Goal: Transaction & Acquisition: Purchase product/service

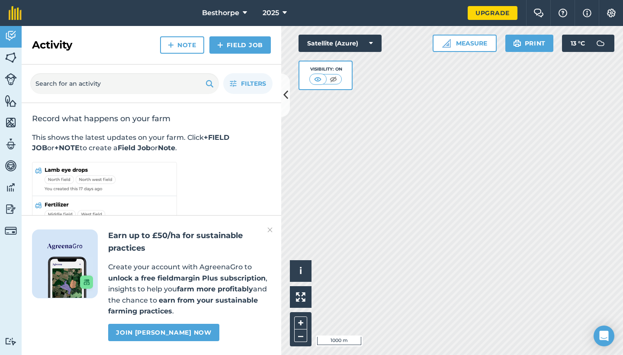
click at [480, 16] on link "Upgrade" at bounding box center [493, 13] width 50 height 14
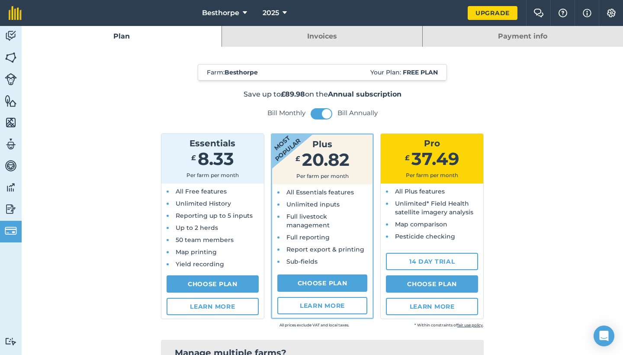
click at [242, 14] on button "Besthorpe" at bounding box center [225, 13] width 52 height 26
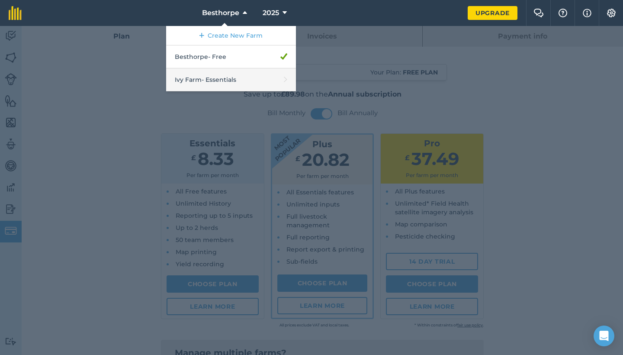
click at [257, 80] on link "Ivy Farm - Essentials" at bounding box center [231, 79] width 130 height 23
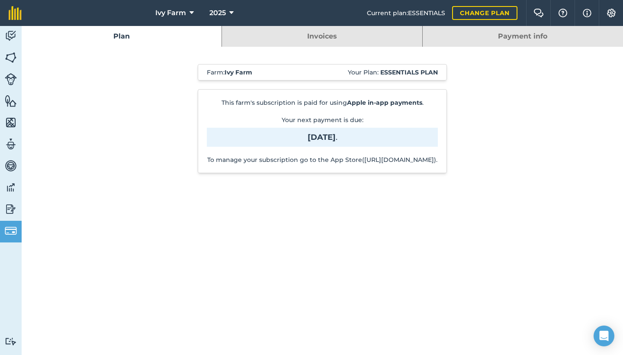
click at [167, 14] on span "Ivy Farm" at bounding box center [170, 13] width 31 height 10
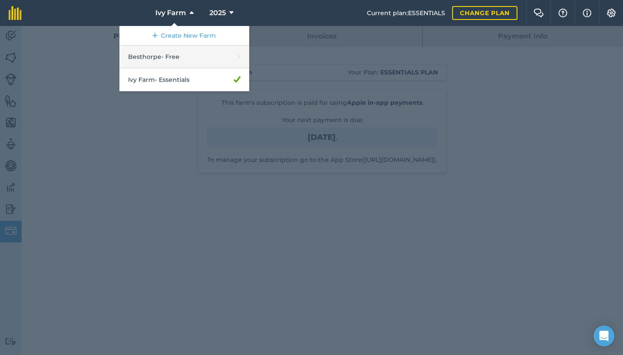
click at [187, 55] on link "Besthorpe - Free" at bounding box center [184, 56] width 130 height 23
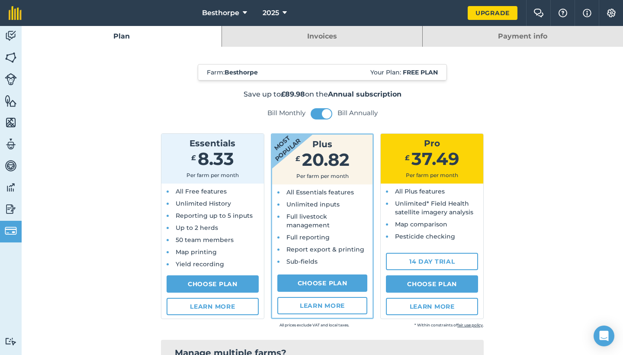
click at [10, 40] on img at bounding box center [11, 35] width 12 height 13
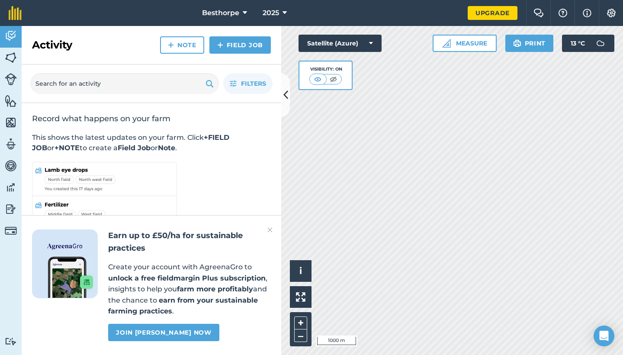
click at [285, 97] on icon at bounding box center [285, 94] width 5 height 15
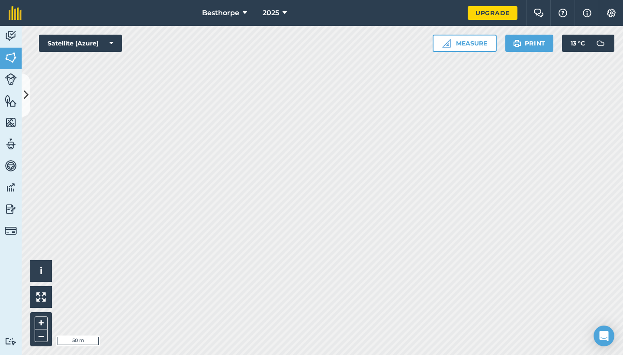
click at [464, 45] on button "Measure" at bounding box center [464, 43] width 64 height 17
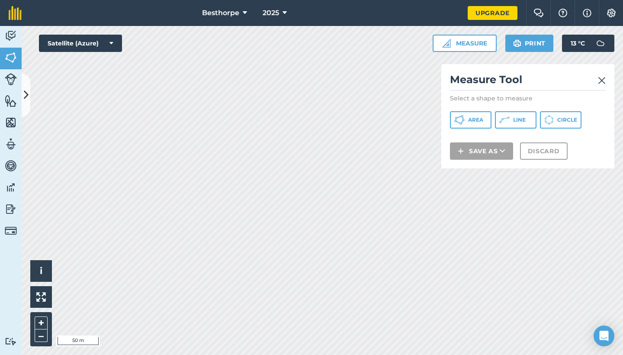
click at [596, 80] on h2 "Measure Tool" at bounding box center [528, 82] width 156 height 18
click at [599, 80] on img at bounding box center [602, 80] width 8 height 10
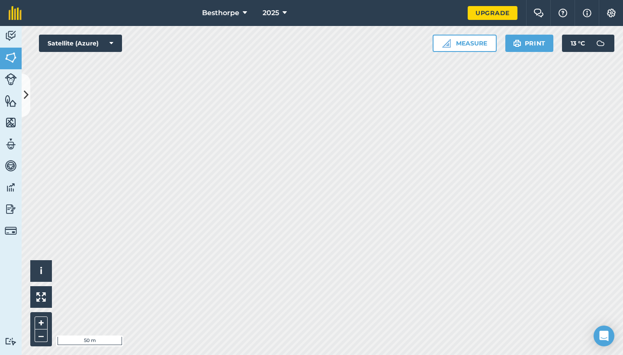
click at [106, 37] on button "Satellite (Azure)" at bounding box center [80, 43] width 83 height 17
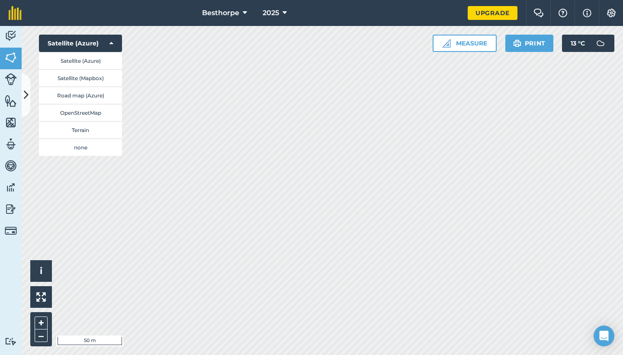
click at [113, 45] on button "Satellite (Azure)" at bounding box center [80, 43] width 83 height 17
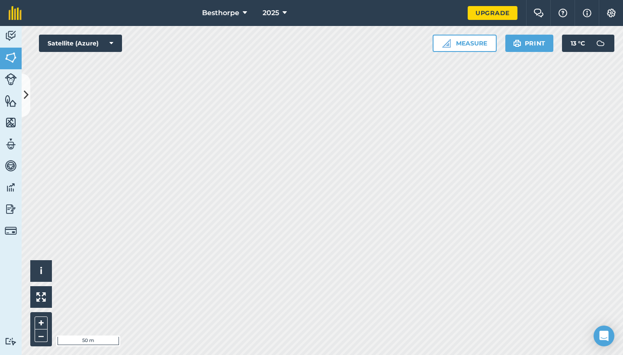
click at [480, 42] on button "Measure" at bounding box center [464, 43] width 64 height 17
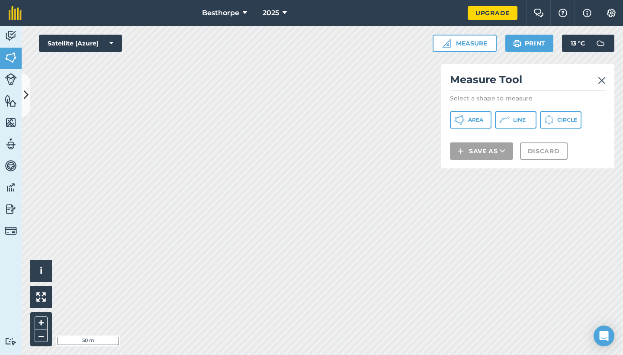
click at [480, 120] on span "Area" at bounding box center [475, 119] width 15 height 7
click at [602, 80] on img at bounding box center [602, 80] width 8 height 10
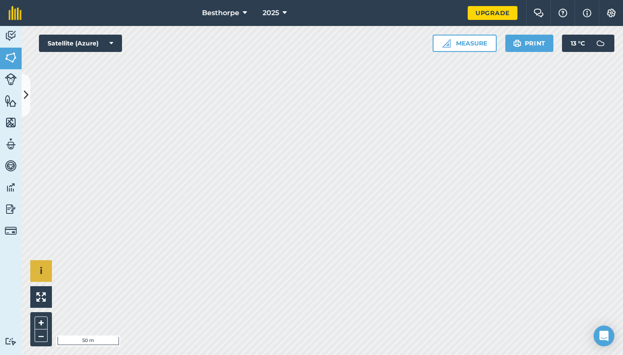
click at [42, 268] on span "i" at bounding box center [41, 270] width 3 height 11
click at [614, 13] on img at bounding box center [611, 13] width 10 height 9
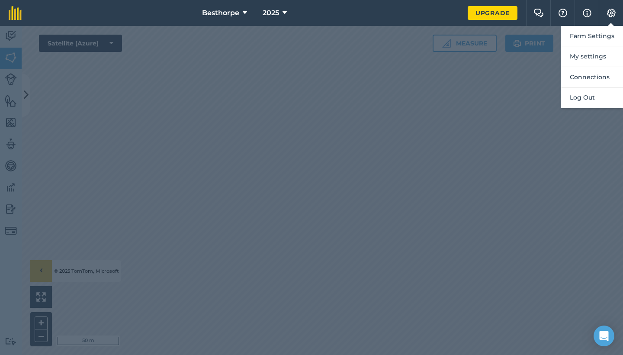
click at [590, 12] on img at bounding box center [587, 13] width 9 height 10
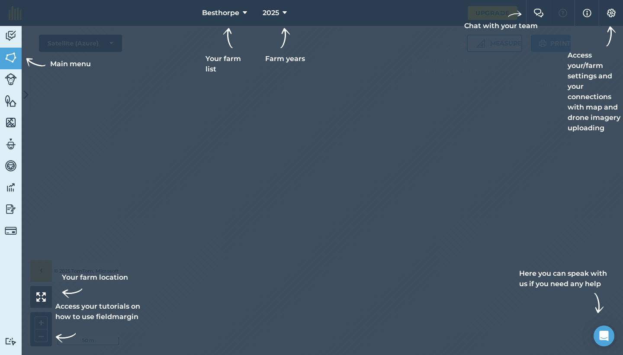
click at [592, 15] on button "Info" at bounding box center [586, 13] width 24 height 26
click at [609, 12] on img at bounding box center [611, 13] width 10 height 9
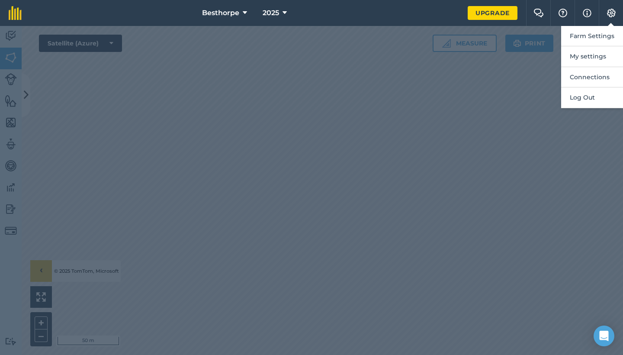
click at [554, 63] on div at bounding box center [311, 190] width 623 height 329
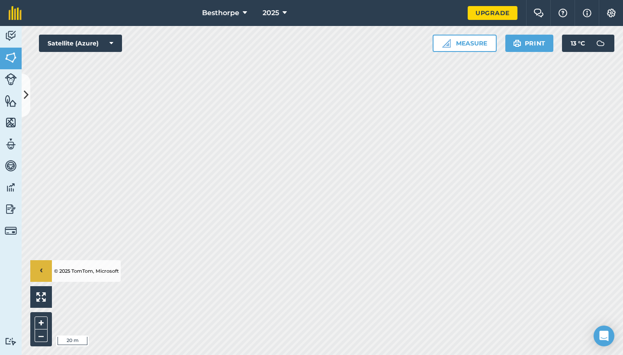
click at [7, 36] on img at bounding box center [11, 35] width 12 height 13
click at [9, 102] on img at bounding box center [11, 100] width 12 height 13
click at [8, 207] on img at bounding box center [11, 208] width 12 height 13
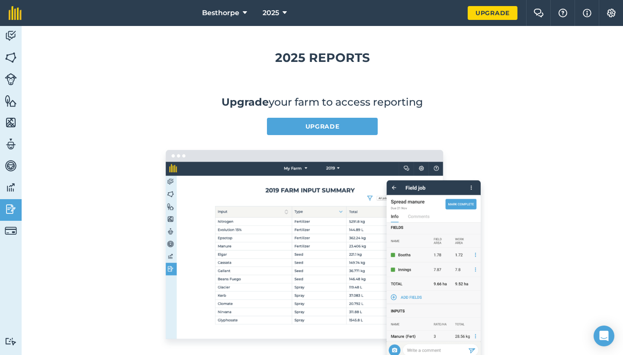
click at [8, 177] on link "Data" at bounding box center [11, 188] width 22 height 22
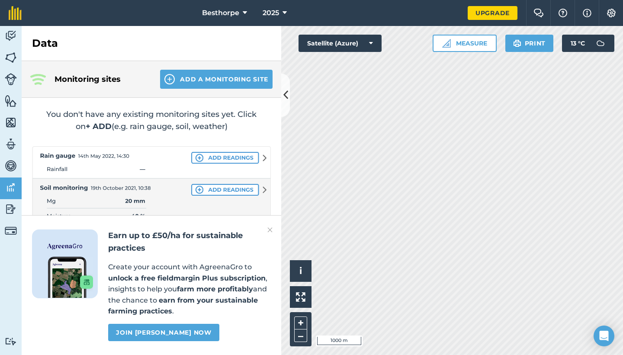
click at [10, 161] on img at bounding box center [11, 165] width 12 height 13
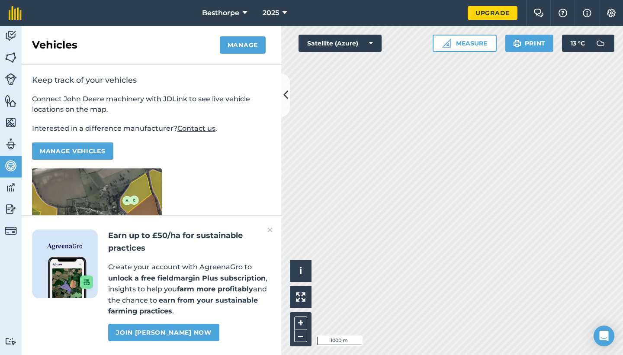
click at [11, 135] on link "Team" at bounding box center [11, 145] width 22 height 22
select select "MEMBER"
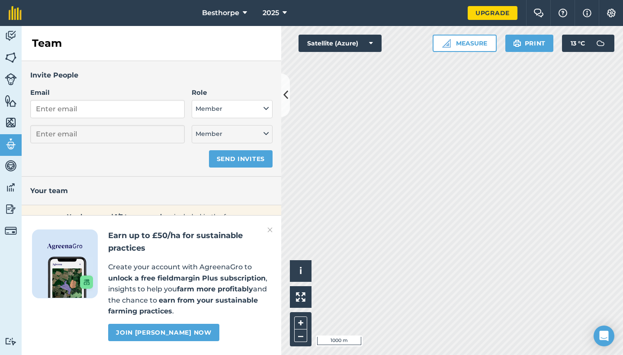
click at [13, 122] on img at bounding box center [11, 122] width 12 height 13
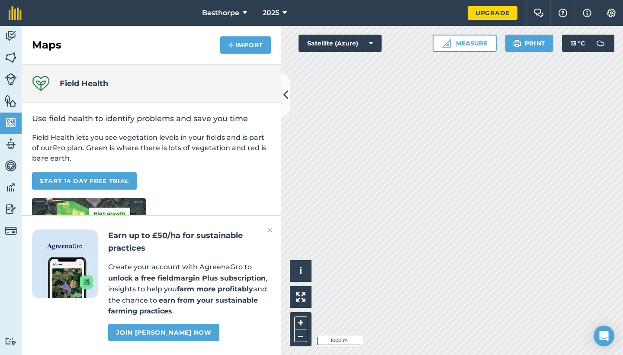
click at [10, 105] on img at bounding box center [11, 100] width 12 height 13
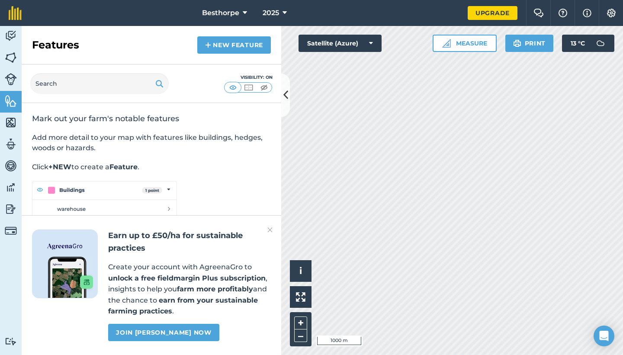
click at [5, 78] on img at bounding box center [11, 79] width 12 height 12
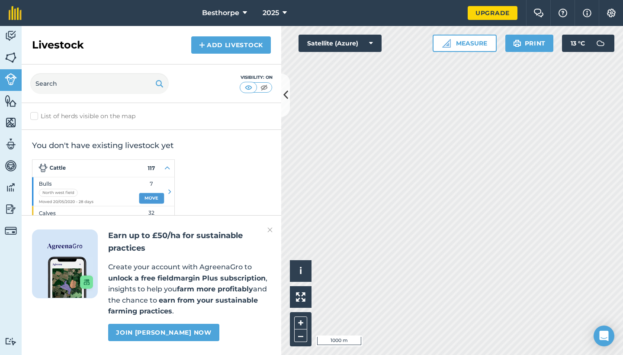
click at [11, 54] on img at bounding box center [11, 57] width 12 height 13
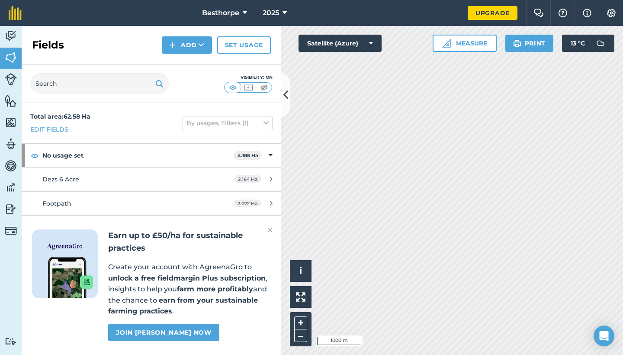
click at [8, 32] on img at bounding box center [11, 35] width 12 height 13
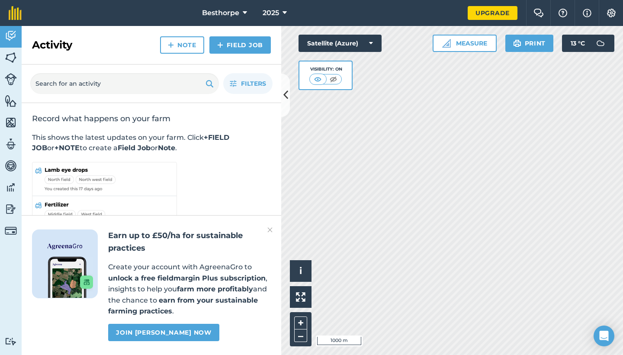
click at [288, 87] on button at bounding box center [285, 95] width 9 height 43
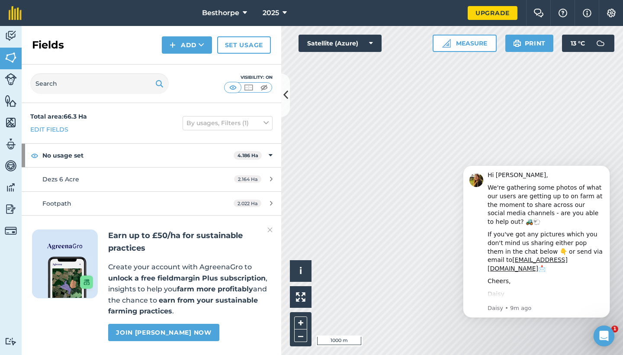
click at [283, 108] on button at bounding box center [285, 95] width 9 height 43
click at [288, 96] on button at bounding box center [285, 95] width 9 height 43
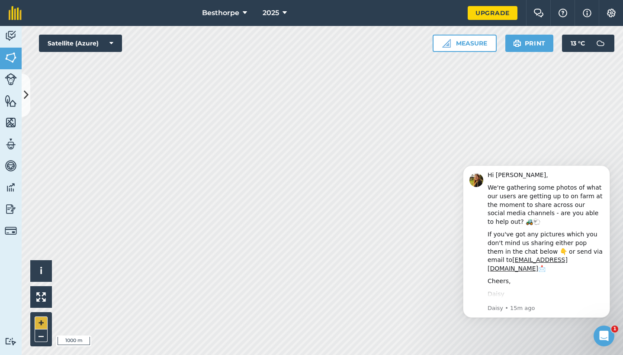
click at [42, 322] on button "+" at bounding box center [41, 322] width 13 height 13
click at [232, 0] on html "Besthorpe 2025 Upgrade Farm Chat Help Info Settings Map printing is not availab…" at bounding box center [311, 177] width 623 height 355
drag, startPoint x: 232, startPoint y: -35, endPoint x: 250, endPoint y: -35, distance: 17.3
click at [250, 0] on html "Besthorpe 2025 Upgrade Farm Chat Help Info Settings Map printing is not availab…" at bounding box center [311, 177] width 623 height 355
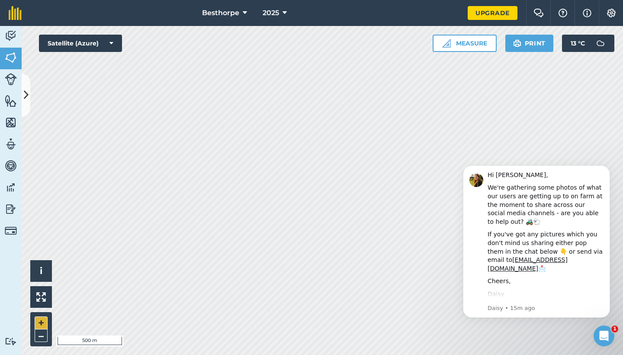
click at [39, 325] on button "+" at bounding box center [41, 322] width 13 height 13
click at [41, 319] on button "+" at bounding box center [41, 322] width 13 height 13
click at [606, 172] on button "Dismiss notification" at bounding box center [607, 167] width 11 height 11
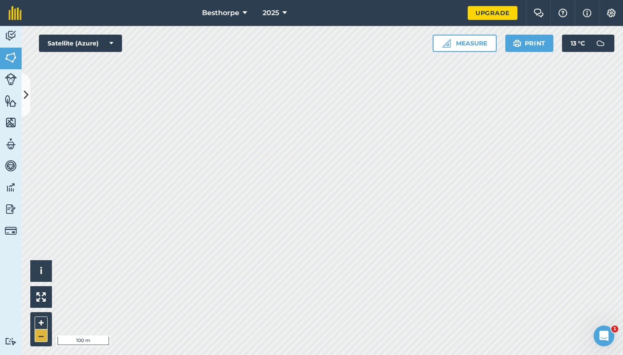
click at [41, 341] on button "–" at bounding box center [41, 335] width 13 height 13
click at [516, 46] on img at bounding box center [517, 43] width 8 height 10
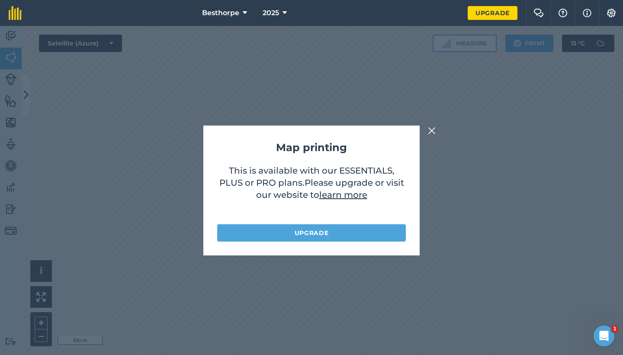
click at [343, 235] on link "Upgrade" at bounding box center [311, 232] width 189 height 17
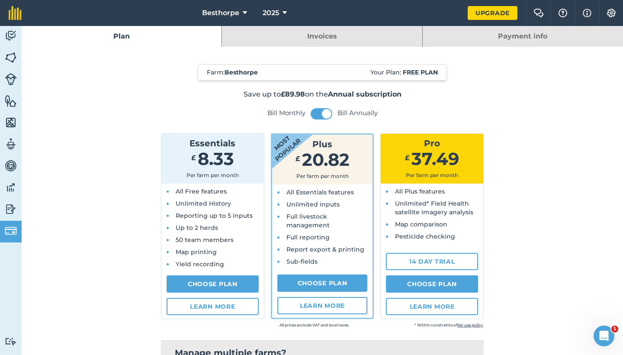
click at [235, 285] on link "Choose Plan" at bounding box center [213, 283] width 92 height 17
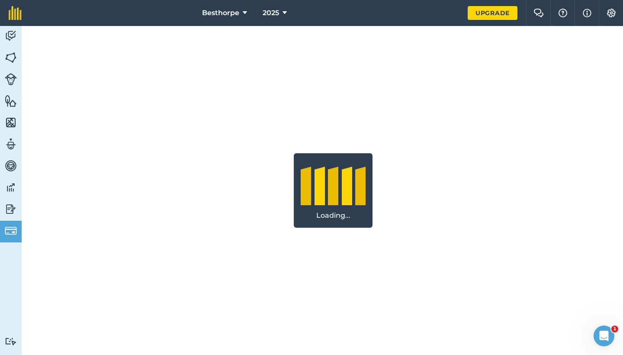
select select "GB"
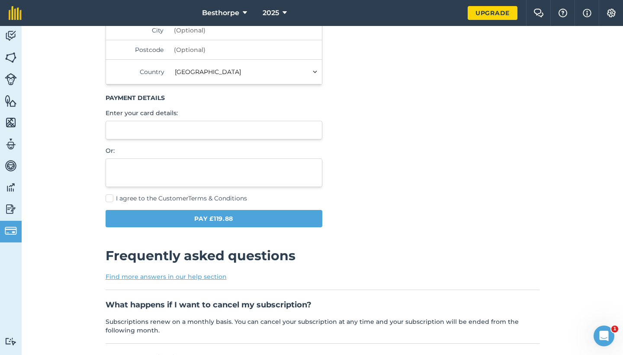
scroll to position [212, 0]
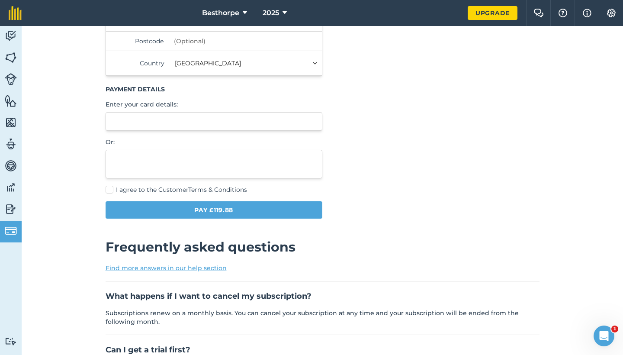
click at [248, 203] on button "Pay £119.88" at bounding box center [214, 209] width 217 height 17
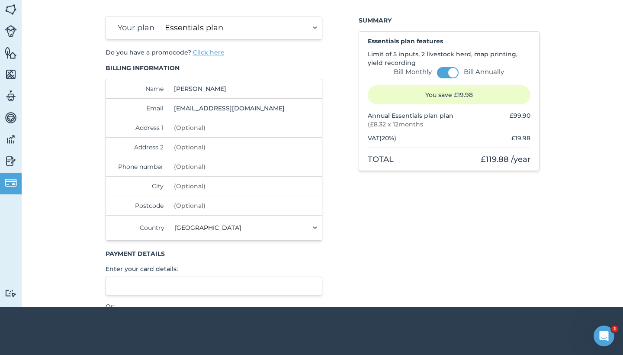
scroll to position [0, 0]
click at [446, 72] on button at bounding box center [448, 72] width 22 height 11
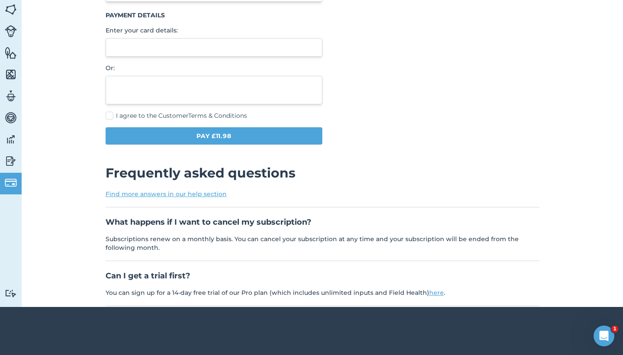
scroll to position [245, 0]
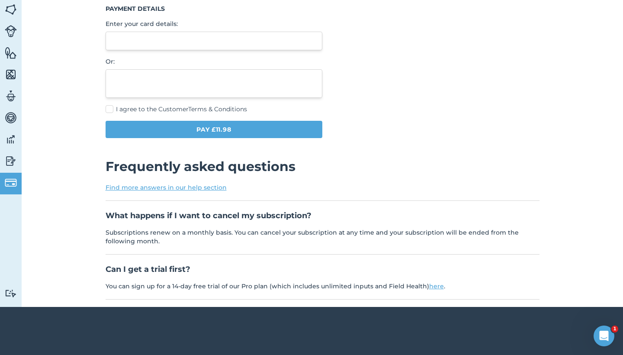
click at [192, 46] on div at bounding box center [214, 41] width 217 height 19
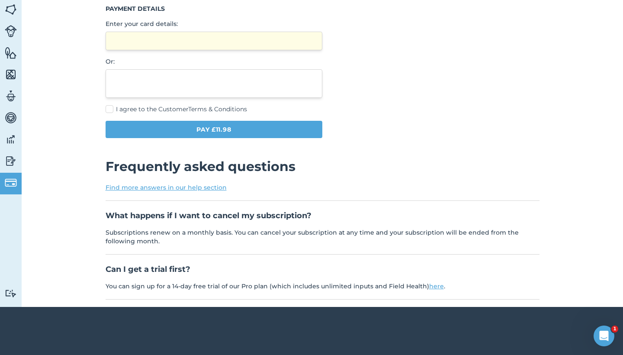
click at [222, 128] on button "Pay £11.98" at bounding box center [214, 129] width 217 height 17
click at [110, 106] on label "I agree to the Customer Terms & Conditions" at bounding box center [214, 109] width 217 height 9
click at [110, 349] on input "I agree to the Customer Terms & Conditions" at bounding box center [109, 352] width 6 height 6
checkbox input "true"
click at [144, 126] on button "Pay £11.98" at bounding box center [214, 129] width 217 height 17
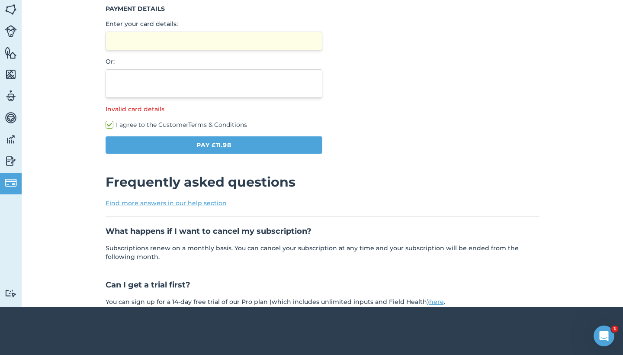
click at [205, 35] on div at bounding box center [214, 41] width 217 height 19
click at [227, 145] on button "Pay £11.98" at bounding box center [214, 144] width 217 height 17
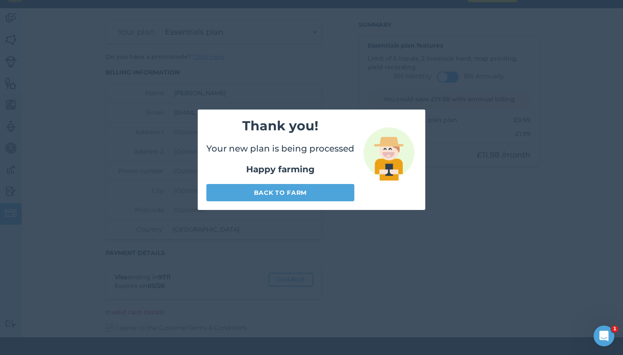
scroll to position [26, 0]
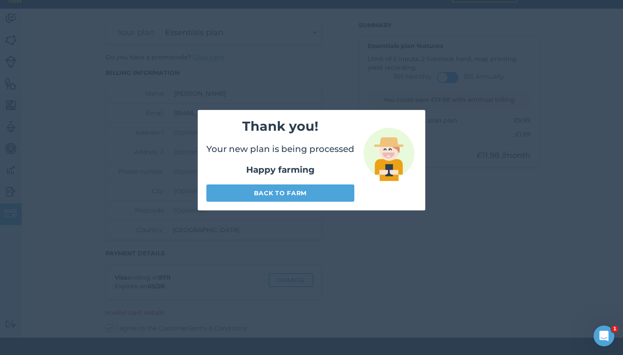
click at [305, 192] on link "Back to farm" at bounding box center [280, 192] width 148 height 17
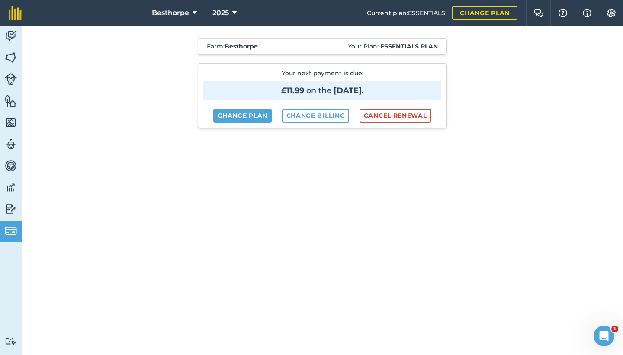
click at [12, 34] on img at bounding box center [11, 35] width 12 height 13
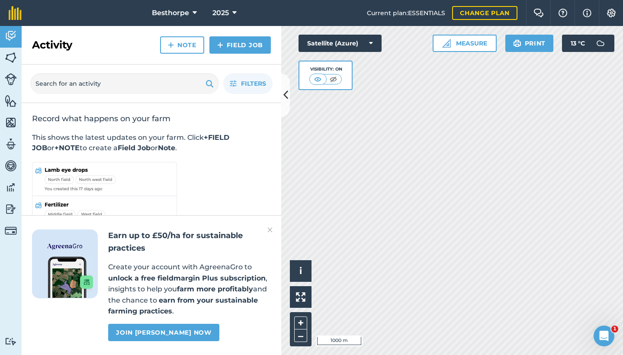
click at [530, 48] on button "Print" at bounding box center [529, 43] width 48 height 17
click at [285, 92] on icon at bounding box center [285, 94] width 5 height 15
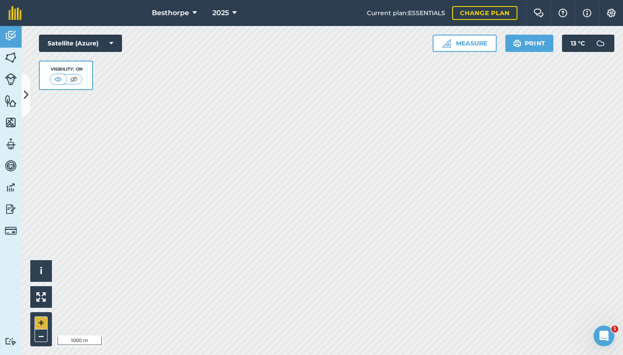
click at [45, 322] on button "+" at bounding box center [41, 322] width 13 height 13
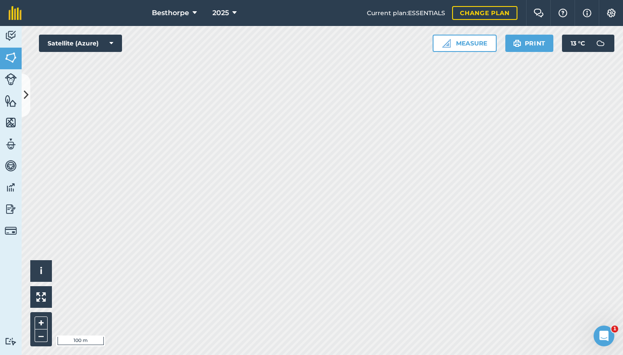
click at [525, 47] on button "Print" at bounding box center [529, 43] width 48 height 17
click at [537, 42] on button "Print" at bounding box center [529, 43] width 48 height 17
click at [539, 49] on button "Print" at bounding box center [529, 43] width 48 height 17
click at [40, 334] on button "–" at bounding box center [41, 335] width 13 height 13
click at [525, 48] on button "Print" at bounding box center [529, 43] width 48 height 17
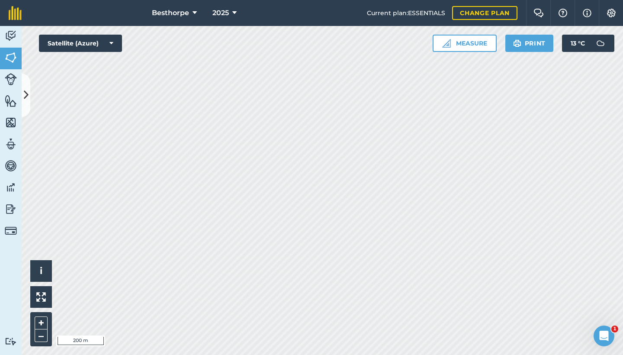
click at [533, 45] on button "Print" at bounding box center [529, 43] width 48 height 17
click at [535, 43] on button "Print" at bounding box center [529, 43] width 48 height 17
click at [524, 43] on button "Print" at bounding box center [529, 43] width 48 height 17
click at [533, 45] on button "Print" at bounding box center [529, 43] width 48 height 17
click at [535, 50] on button "Print" at bounding box center [529, 43] width 48 height 17
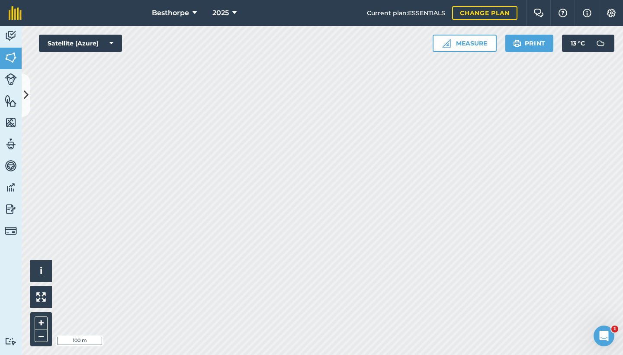
click at [535, 36] on button "Print" at bounding box center [529, 43] width 48 height 17
click at [44, 336] on button "–" at bounding box center [41, 335] width 13 height 13
click at [524, 45] on button "Print" at bounding box center [529, 43] width 48 height 17
click at [535, 51] on button "Print" at bounding box center [529, 43] width 48 height 17
click at [525, 44] on button "Print" at bounding box center [529, 43] width 48 height 17
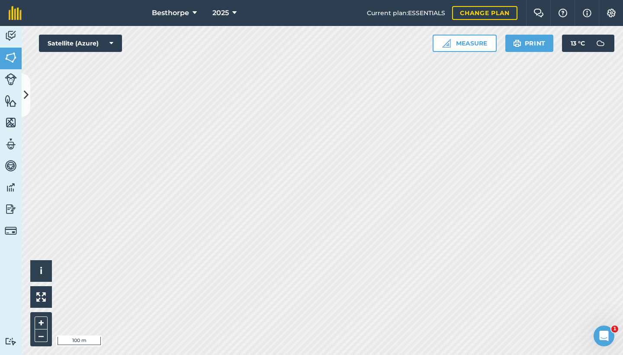
click at [608, 18] on button "Settings" at bounding box center [611, 13] width 24 height 26
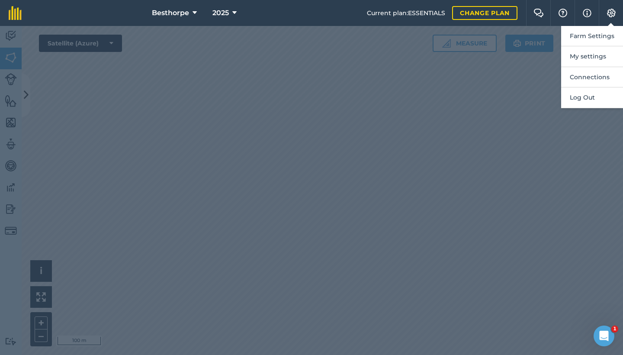
click at [509, 109] on div at bounding box center [311, 190] width 623 height 329
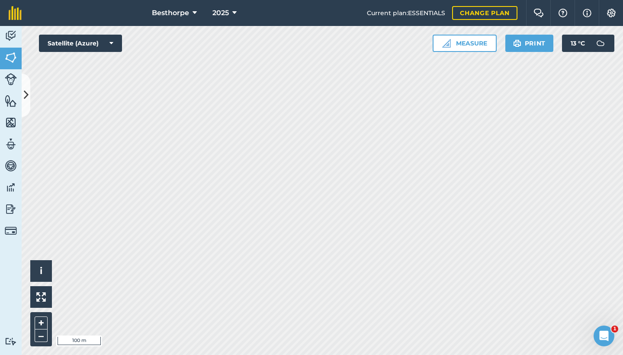
click at [592, 12] on button "Info" at bounding box center [586, 13] width 24 height 26
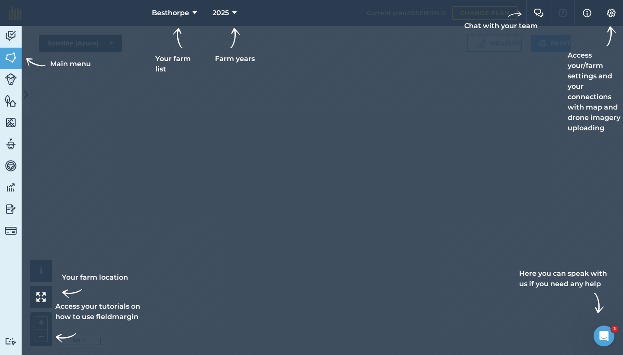
click at [588, 6] on button "Info" at bounding box center [586, 13] width 24 height 26
click at [587, 16] on img at bounding box center [587, 13] width 9 height 10
click at [609, 14] on img at bounding box center [611, 13] width 10 height 9
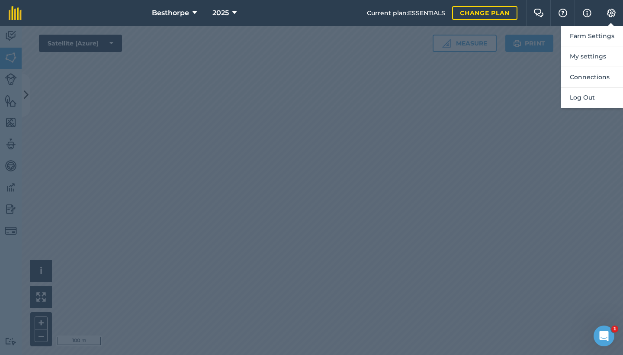
click at [538, 116] on div at bounding box center [311, 190] width 623 height 329
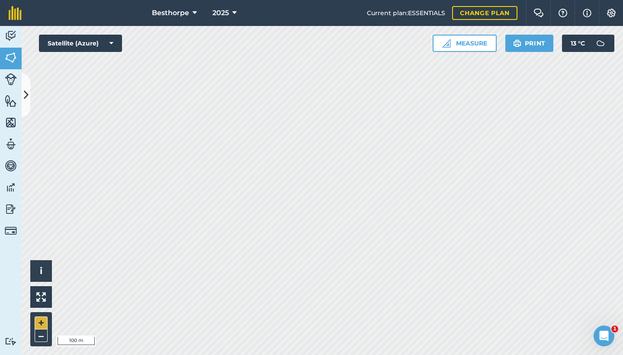
click at [43, 321] on button "+" at bounding box center [41, 322] width 13 height 13
click at [35, 336] on button "–" at bounding box center [41, 335] width 13 height 13
click at [39, 323] on button "+" at bounding box center [41, 322] width 13 height 13
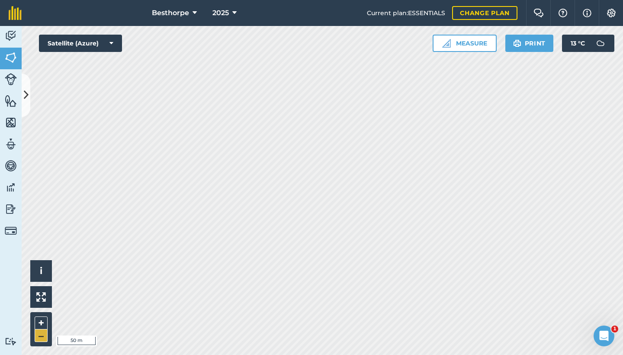
click at [38, 336] on button "–" at bounding box center [41, 335] width 13 height 13
click at [42, 299] on img at bounding box center [41, 297] width 10 height 10
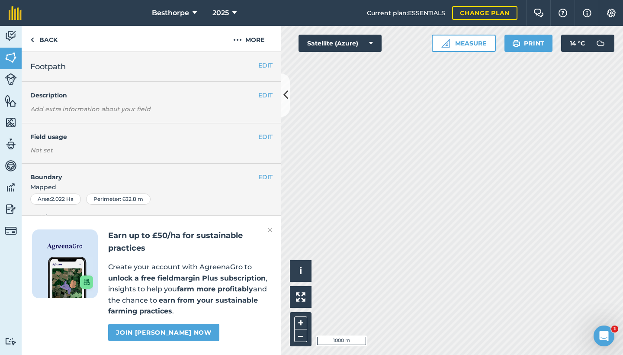
click at [282, 91] on button at bounding box center [285, 95] width 9 height 43
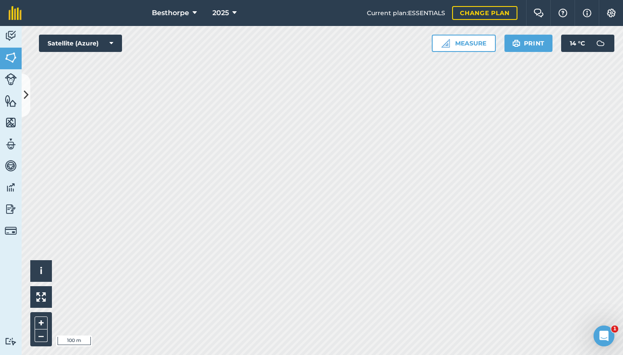
click at [531, 39] on button "Print" at bounding box center [528, 43] width 48 height 17
click at [119, 42] on button "Satellite (Azure)" at bounding box center [80, 43] width 83 height 17
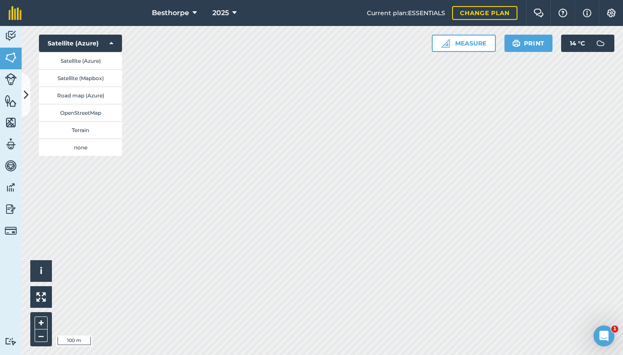
click at [85, 79] on button "Satellite (Mapbox)" at bounding box center [80, 77] width 83 height 17
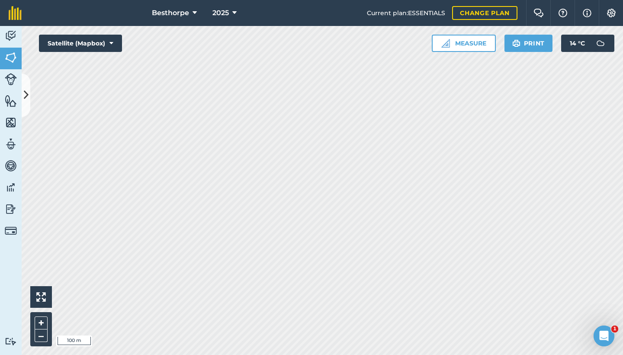
click at [110, 48] on button "Satellite (Mapbox)" at bounding box center [80, 43] width 83 height 17
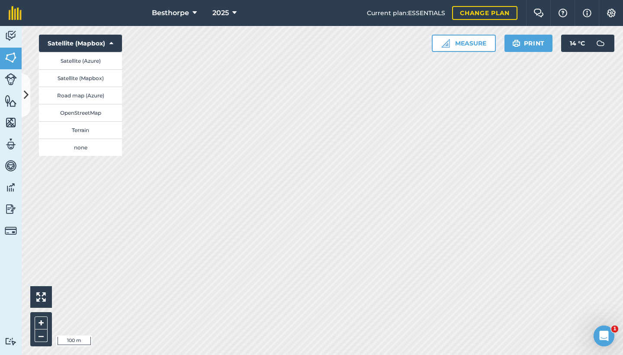
click at [190, 15] on button "Besthorpe" at bounding box center [174, 13] width 52 height 26
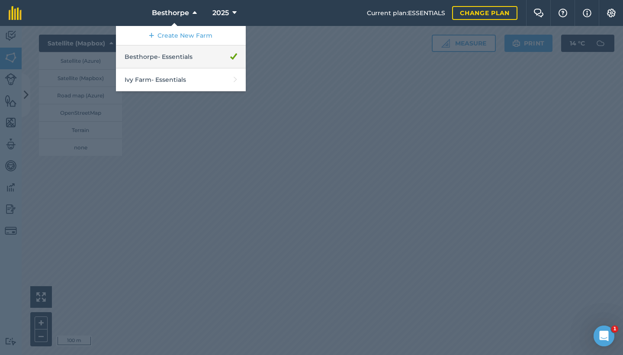
click at [189, 52] on link "Besthorpe - Essentials" at bounding box center [181, 56] width 130 height 23
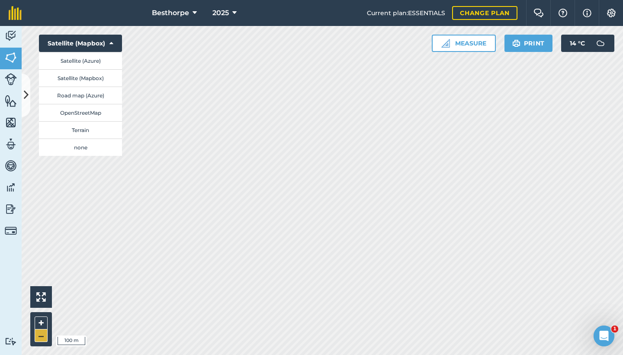
click at [40, 332] on button "–" at bounding box center [41, 335] width 13 height 13
click at [111, 42] on icon at bounding box center [111, 43] width 4 height 9
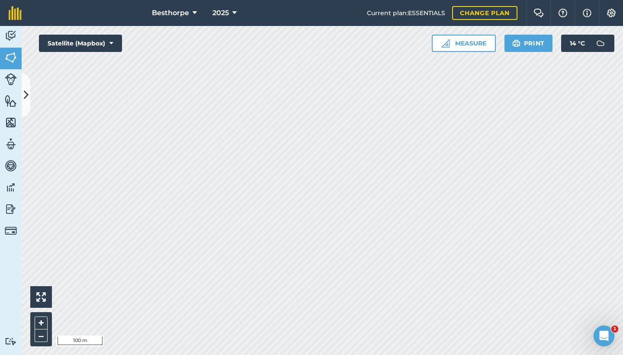
click at [524, 42] on button "Print" at bounding box center [528, 43] width 48 height 17
click at [521, 49] on button "Print" at bounding box center [528, 43] width 48 height 17
click at [528, 42] on button "Print" at bounding box center [528, 43] width 48 height 17
